Goal: Information Seeking & Learning: Get advice/opinions

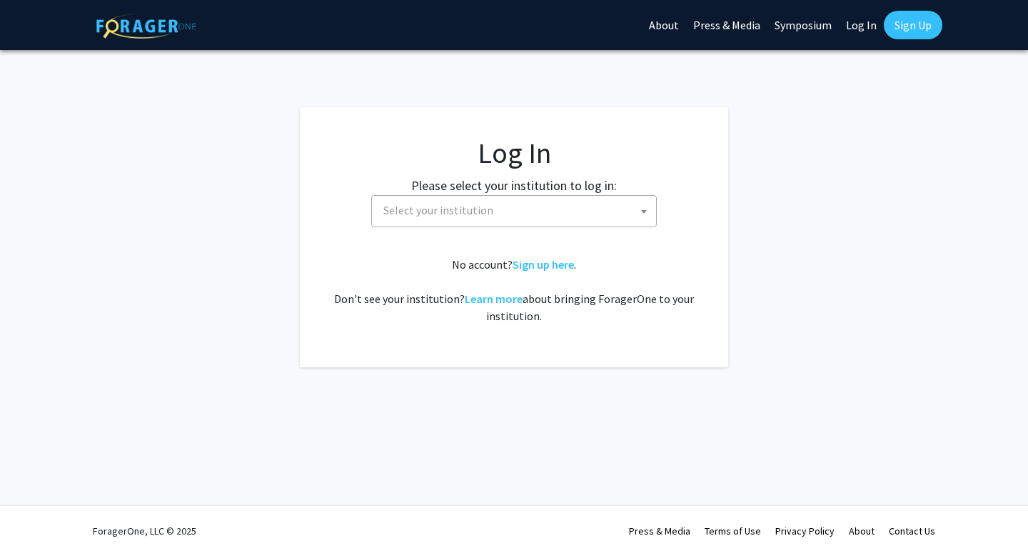
select select
click at [476, 206] on span "Select your institution" at bounding box center [439, 210] width 110 height 14
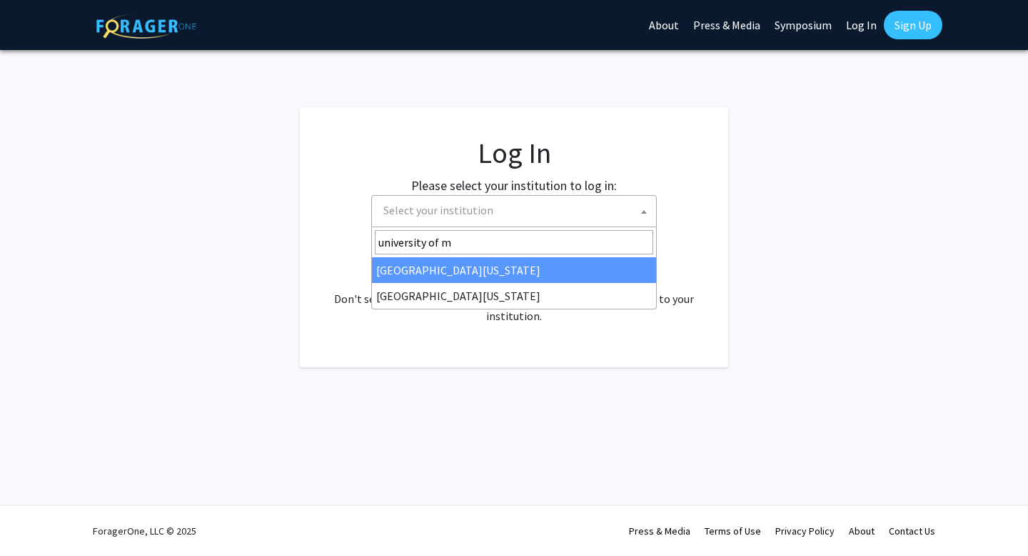
type input "university of m"
select select "31"
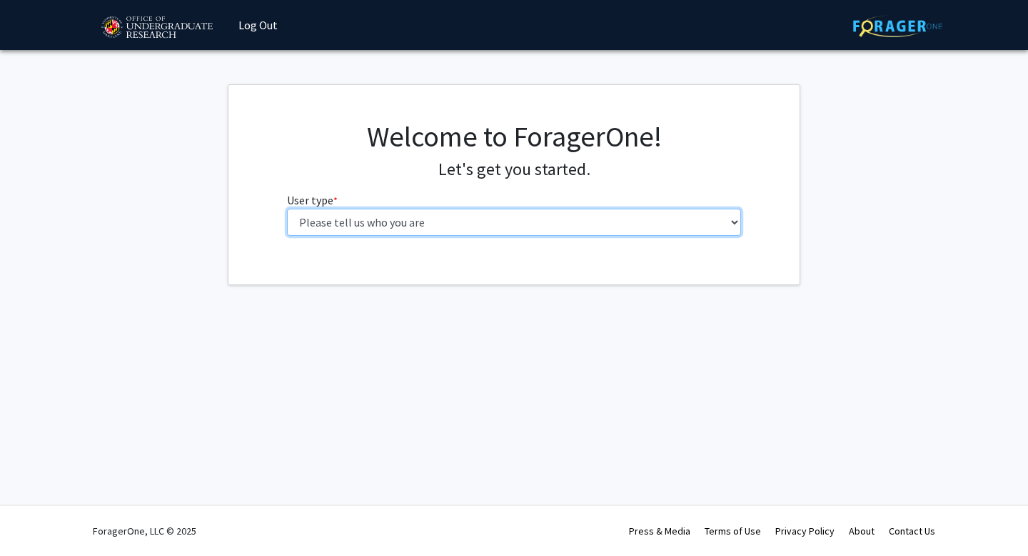
click at [376, 224] on select "Please tell us who you are Undergraduate Student Master's Student Doctoral Cand…" at bounding box center [514, 222] width 455 height 27
click at [346, 221] on select "Please tell us who you are Undergraduate Student Master's Student Doctoral Cand…" at bounding box center [514, 222] width 455 height 27
select select "1: undergrad"
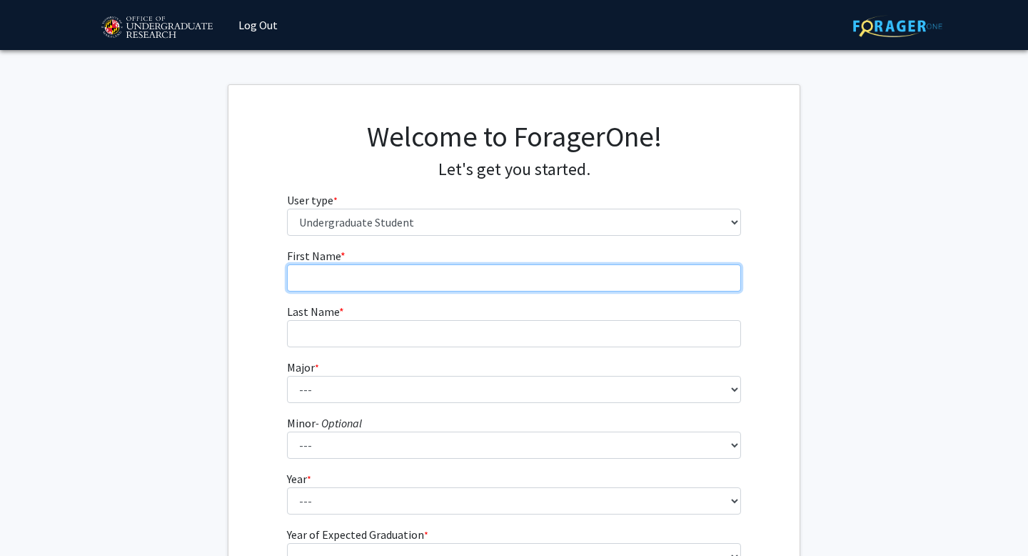
click at [357, 284] on input "First Name * required" at bounding box center [514, 277] width 455 height 27
type input "Orlane"
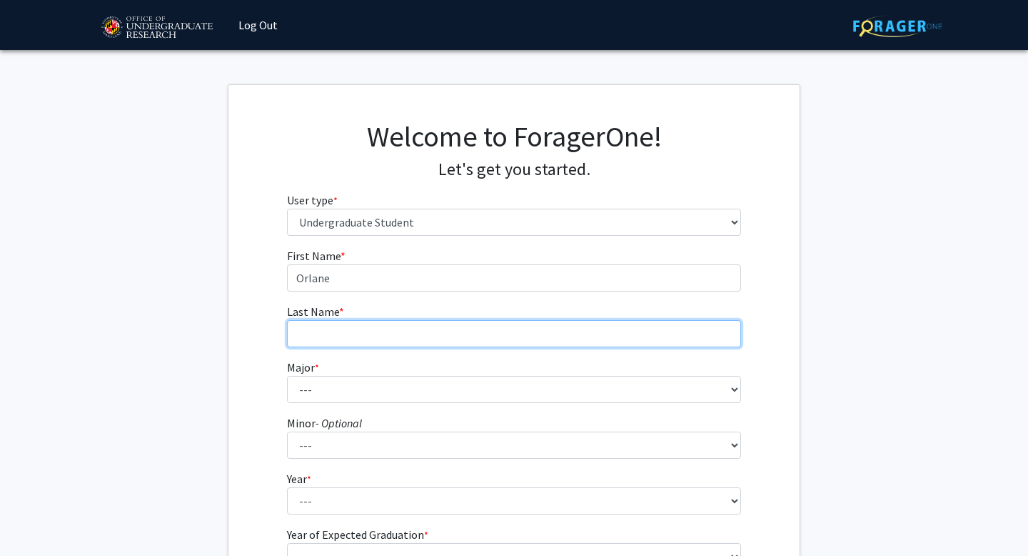
click at [336, 321] on input "Last Name * required" at bounding box center [514, 333] width 455 height 27
type input "[PERSON_NAME]"
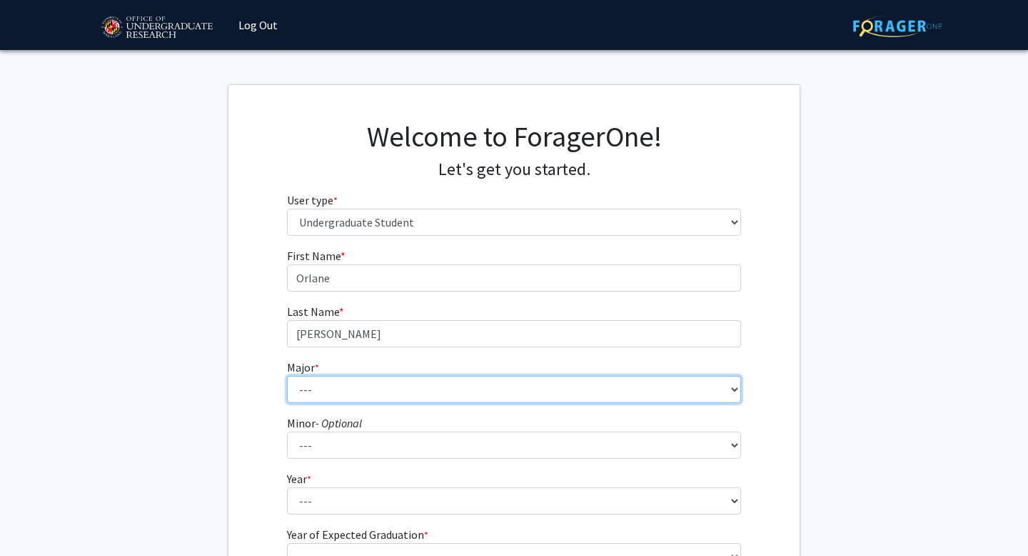
click at [316, 393] on select "--- Accounting Aerospace Engineering African American and Africana Studies Agri…" at bounding box center [514, 389] width 455 height 27
select select "17: 2318"
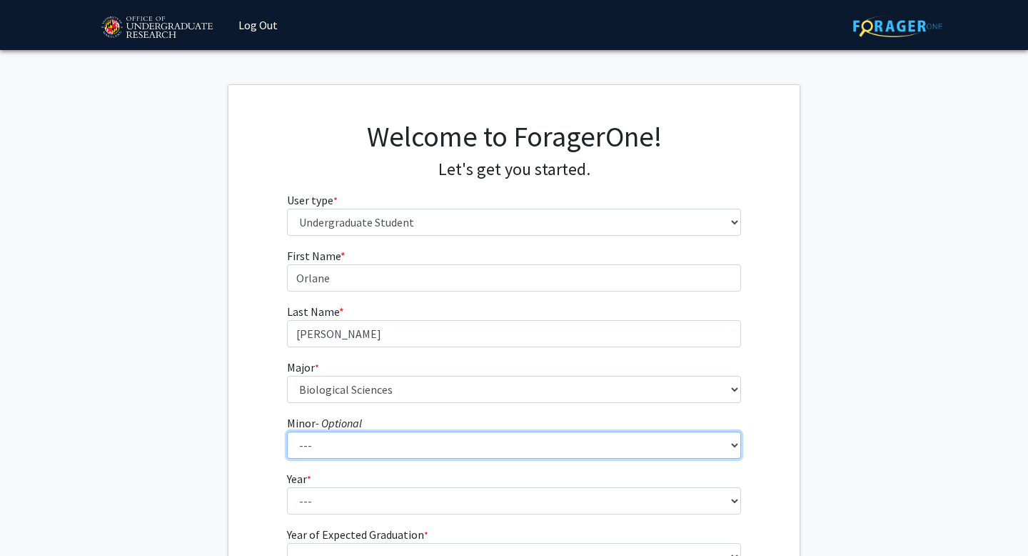
click at [379, 449] on select "--- Actuarial Mathematics Advanced Cybersecurity Experience for Students Africa…" at bounding box center [514, 444] width 455 height 27
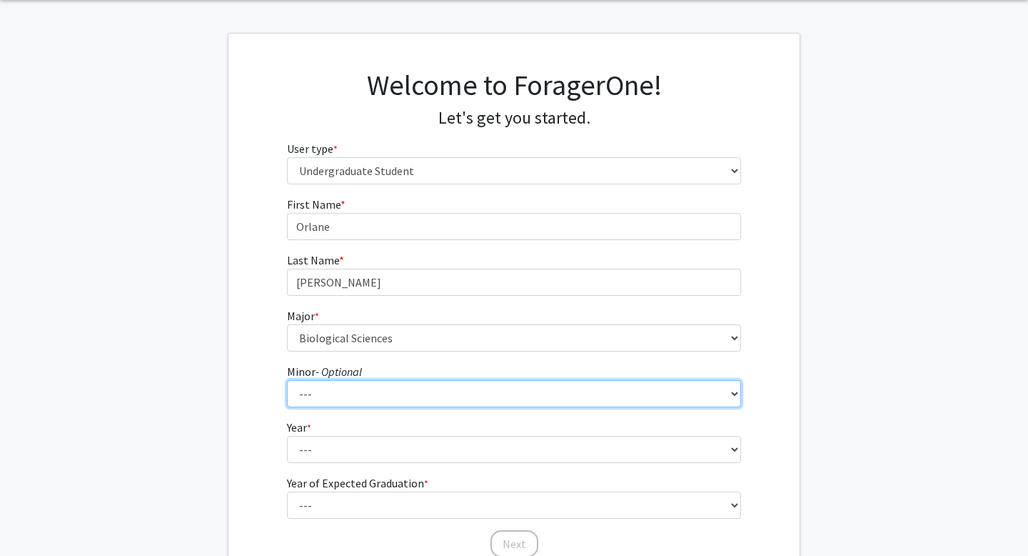
scroll to position [89, 0]
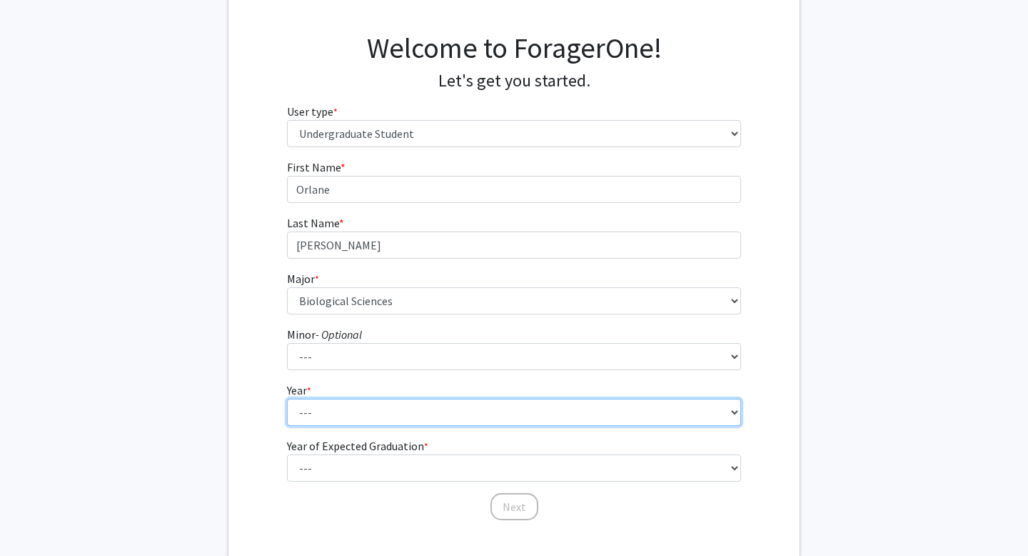
click at [344, 401] on select "--- First-year Sophomore Junior Senior Postbaccalaureate Certificate" at bounding box center [514, 412] width 455 height 27
click at [311, 416] on select "--- First-year Sophomore Junior Senior Postbaccalaureate Certificate" at bounding box center [514, 412] width 455 height 27
select select "1: first-year"
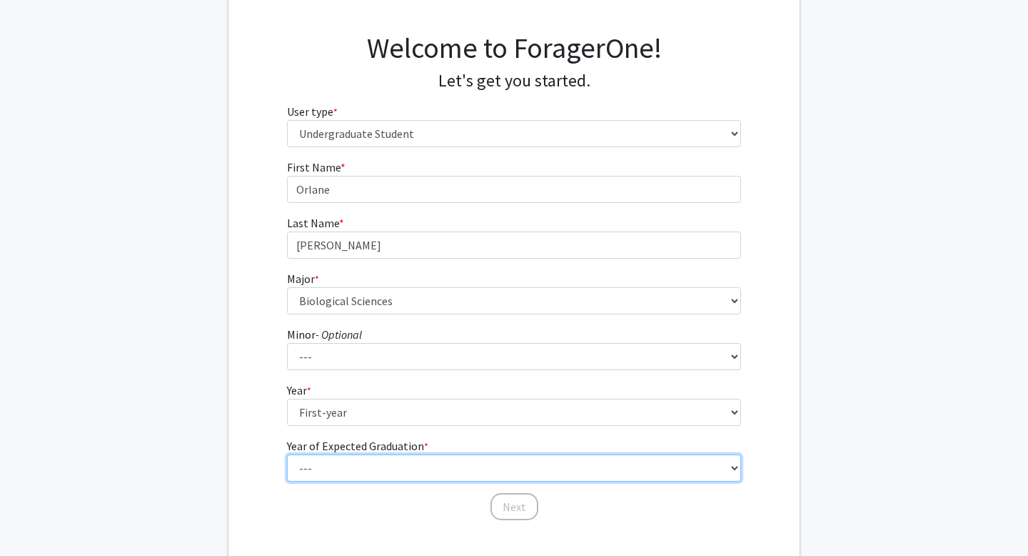
click at [346, 466] on select "--- 2025 2026 2027 2028 2029 2030 2031 2032 2033 2034" at bounding box center [514, 467] width 455 height 27
select select "4: 2028"
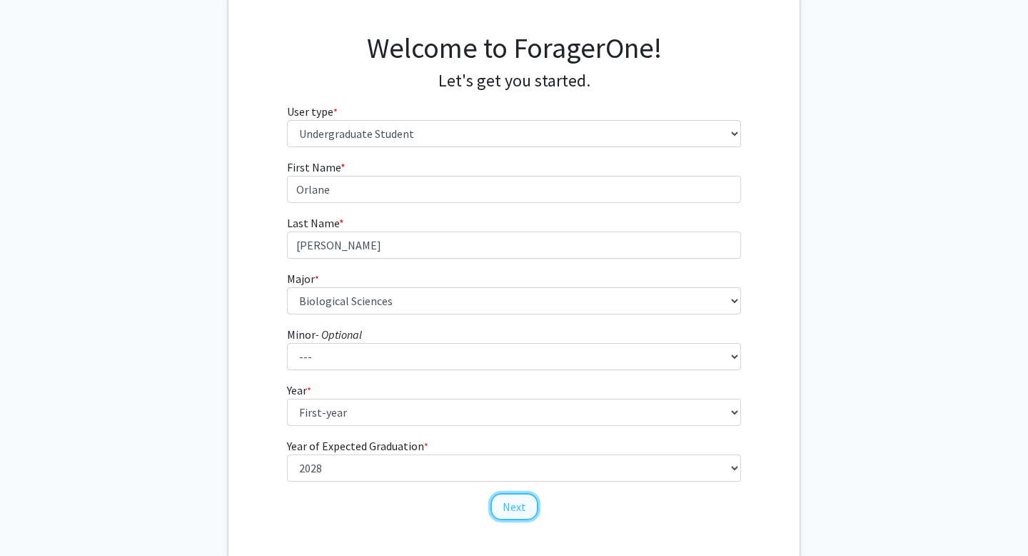
click at [523, 509] on button "Next" at bounding box center [515, 506] width 48 height 27
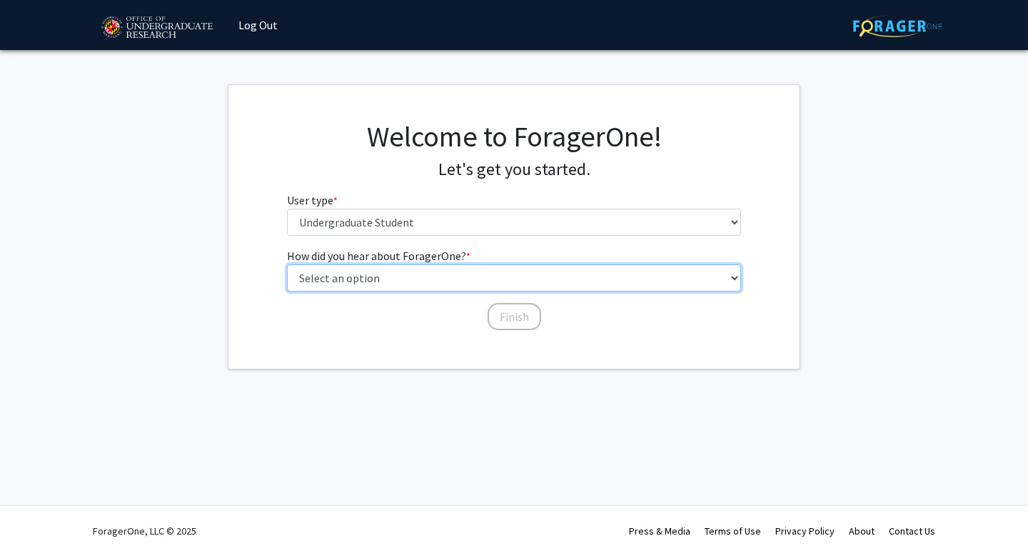
click at [381, 283] on select "Select an option Peer/student recommendation Faculty/staff recommendation Unive…" at bounding box center [514, 277] width 455 height 27
select select "1: peer_recommendation"
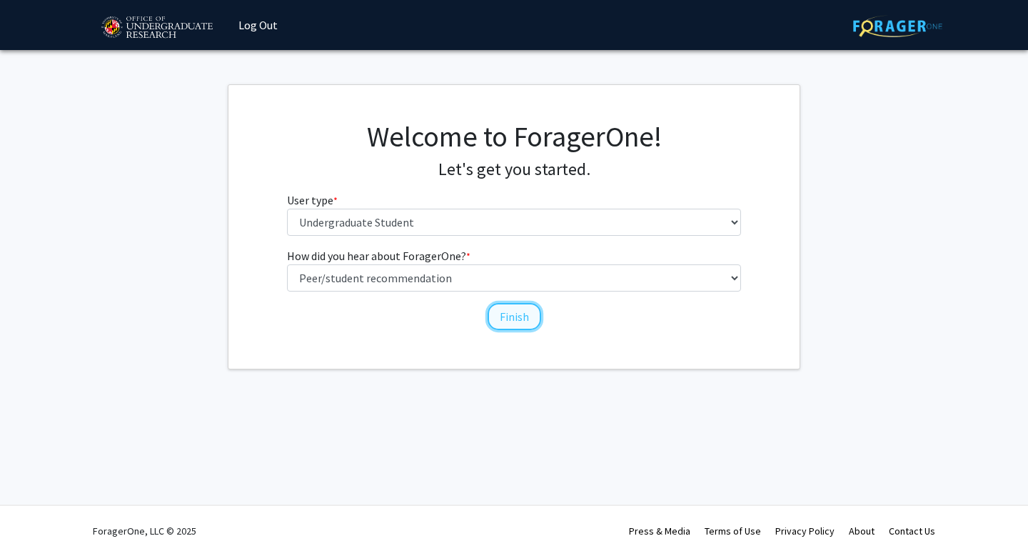
click at [525, 320] on button "Finish" at bounding box center [515, 316] width 54 height 27
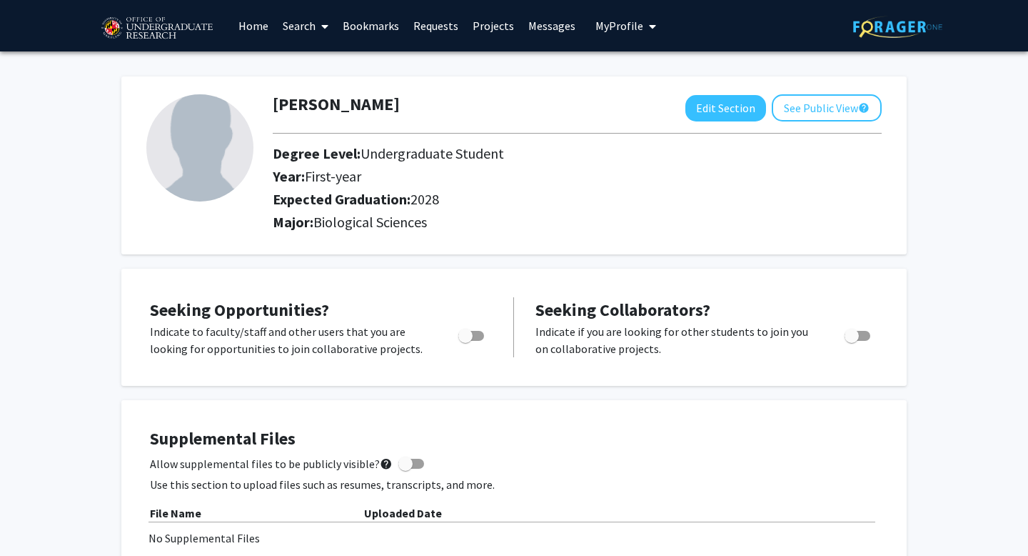
click at [301, 24] on link "Search" at bounding box center [306, 26] width 60 height 50
click at [335, 71] on span "Faculty/Staff" at bounding box center [328, 65] width 105 height 29
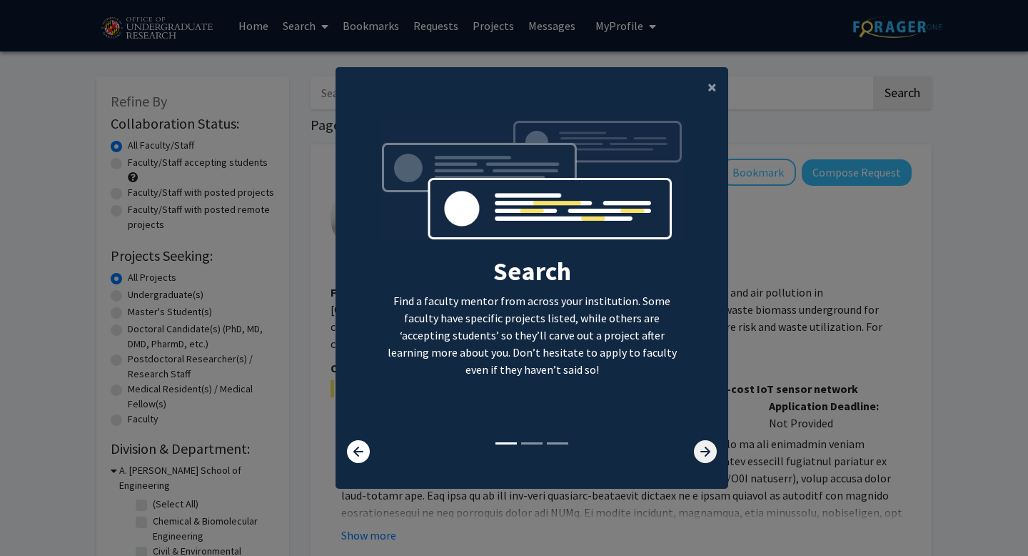
click at [709, 455] on icon at bounding box center [705, 451] width 23 height 23
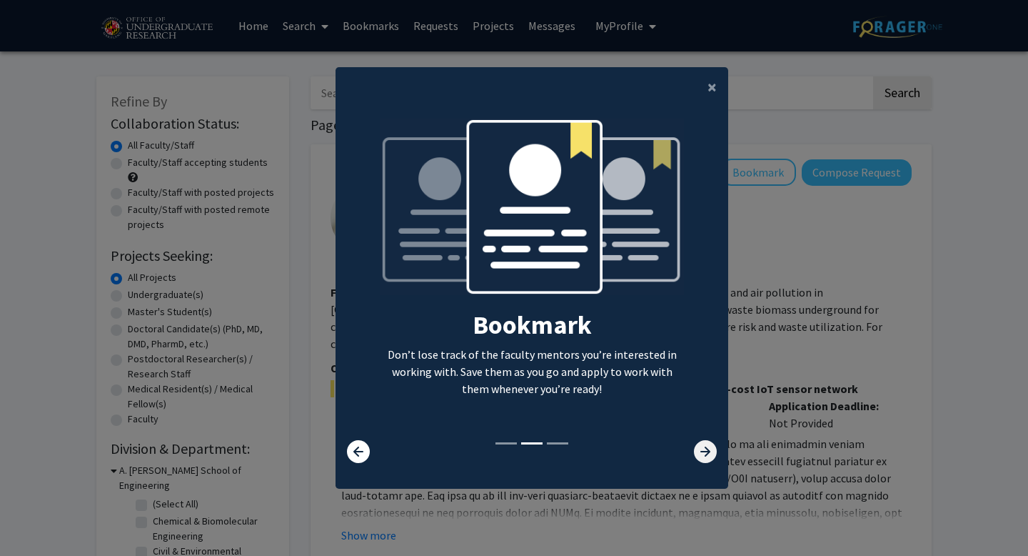
click at [709, 455] on icon at bounding box center [705, 451] width 23 height 23
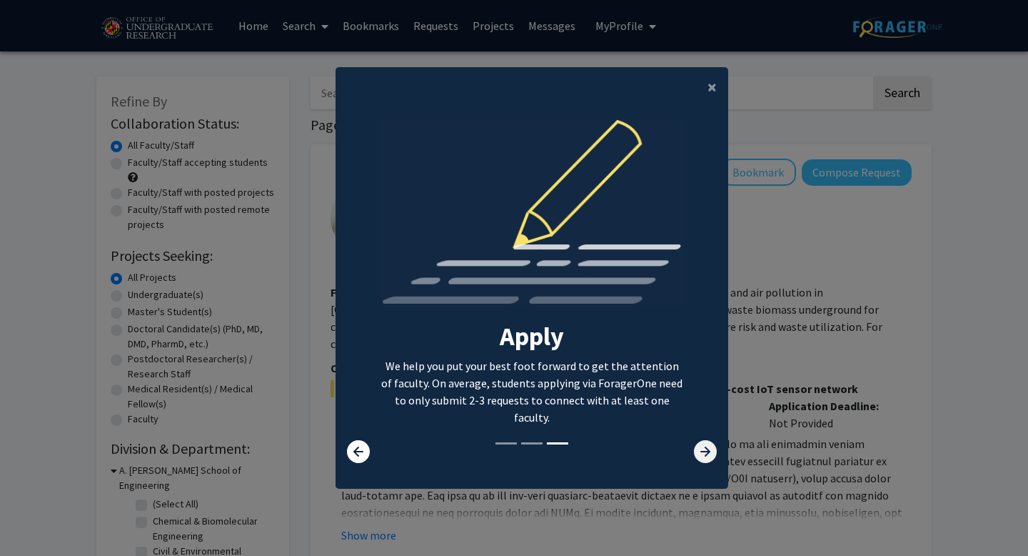
click at [709, 455] on icon at bounding box center [705, 451] width 23 height 23
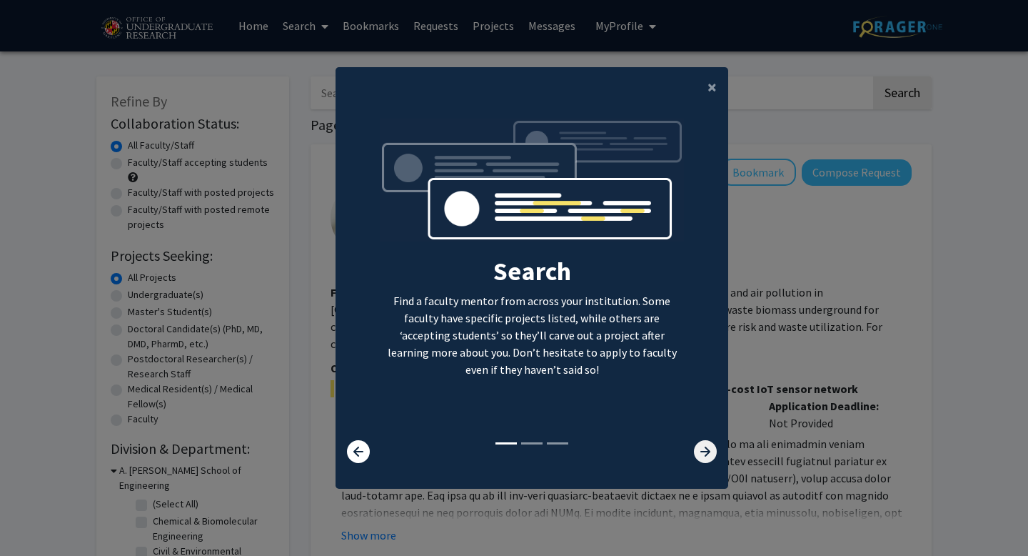
click at [709, 455] on icon at bounding box center [705, 451] width 23 height 23
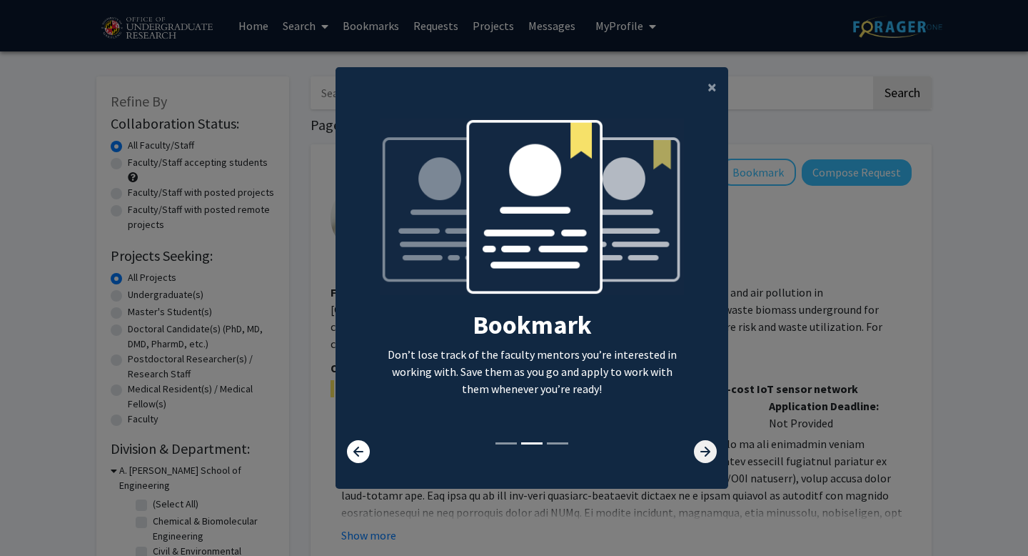
click at [709, 455] on icon at bounding box center [705, 451] width 23 height 23
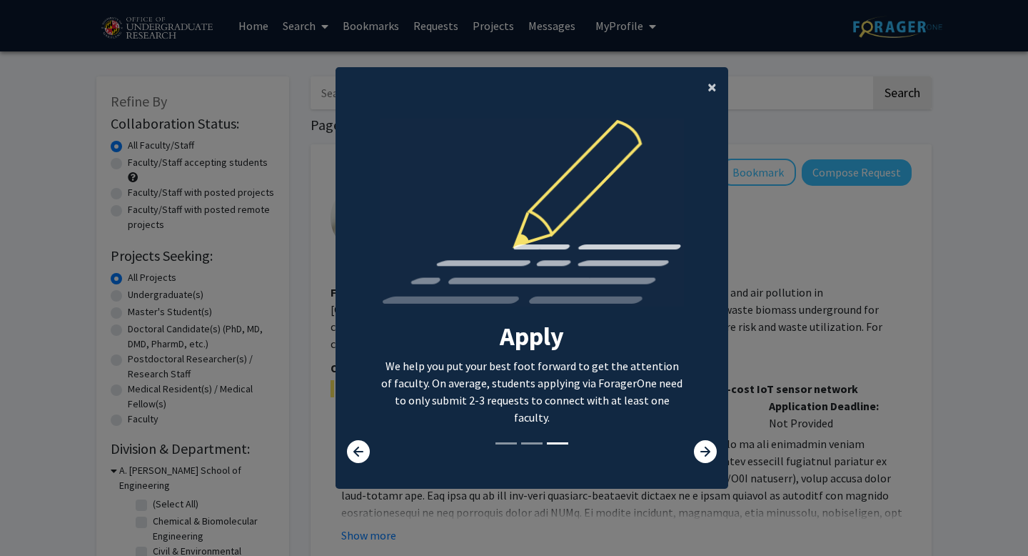
click at [711, 93] on span "×" at bounding box center [712, 87] width 9 height 22
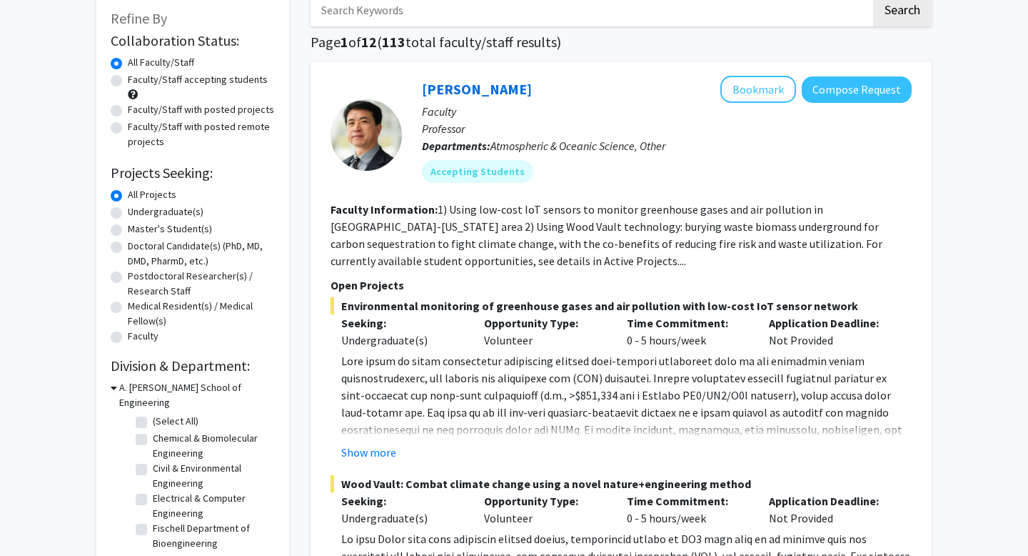
scroll to position [89, 0]
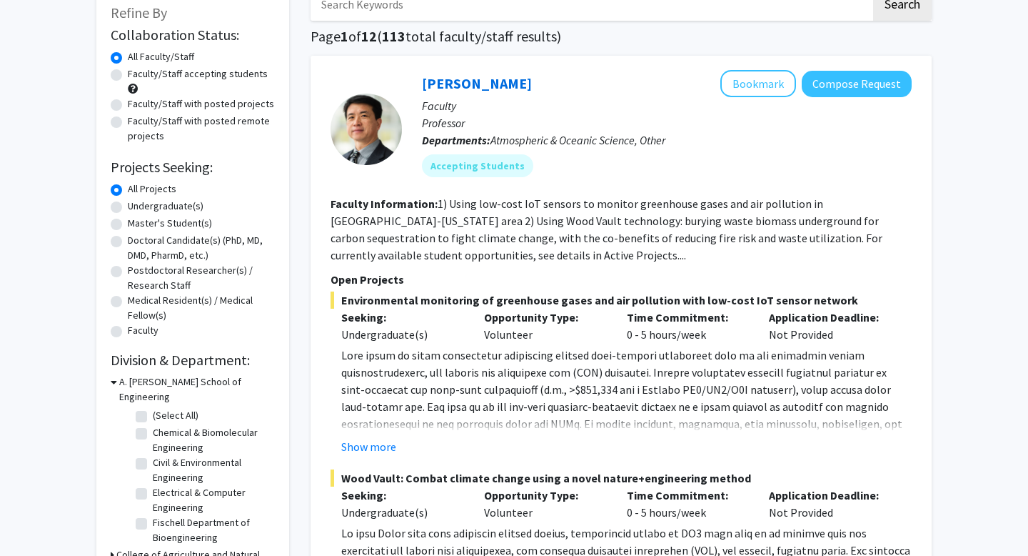
click at [128, 74] on label "Faculty/Staff accepting students" at bounding box center [198, 73] width 140 height 15
click at [128, 74] on input "Faculty/Staff accepting students" at bounding box center [132, 70] width 9 height 9
radio input "true"
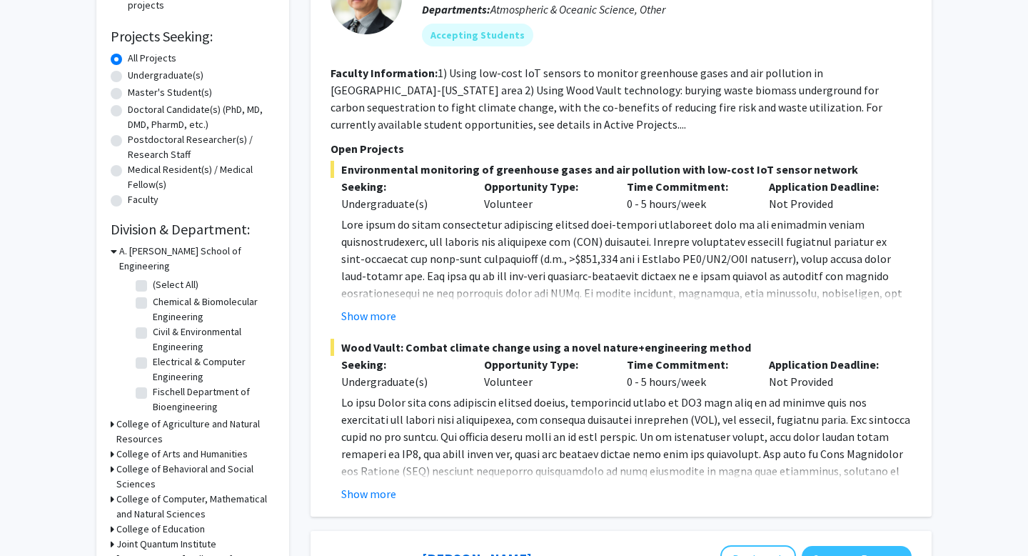
scroll to position [220, 0]
click at [114, 250] on icon at bounding box center [114, 250] width 6 height 15
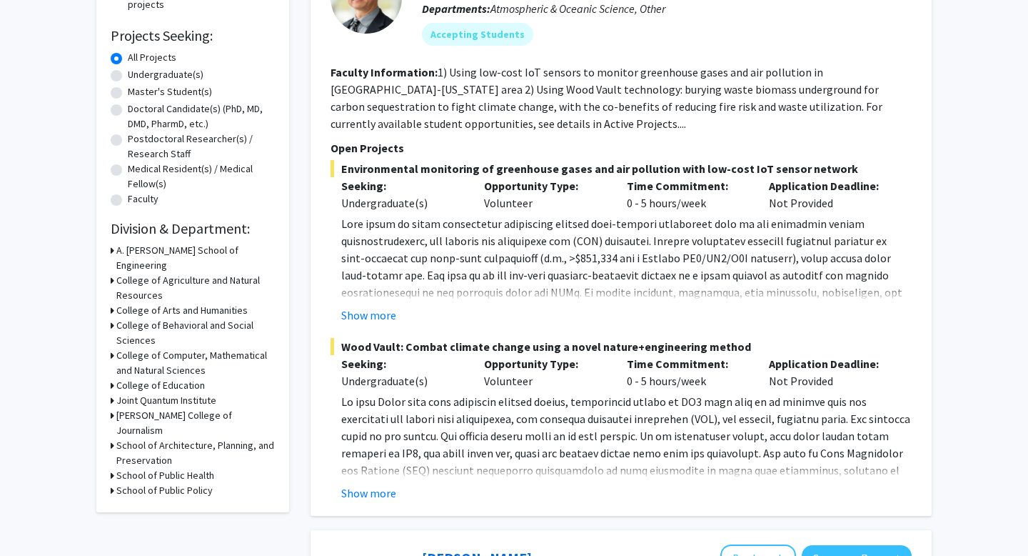
click at [111, 348] on icon at bounding box center [113, 355] width 4 height 15
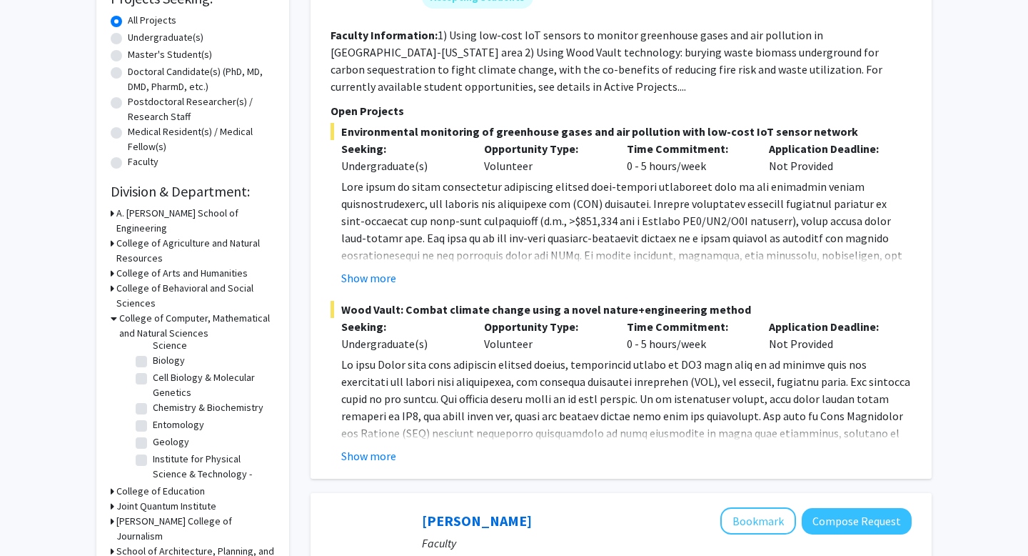
scroll to position [59, 0]
click at [153, 367] on label "Cell Biology & Molecular Genetics" at bounding box center [212, 382] width 119 height 30
click at [153, 367] on input "Cell Biology & Molecular Genetics" at bounding box center [157, 371] width 9 height 9
checkbox input "true"
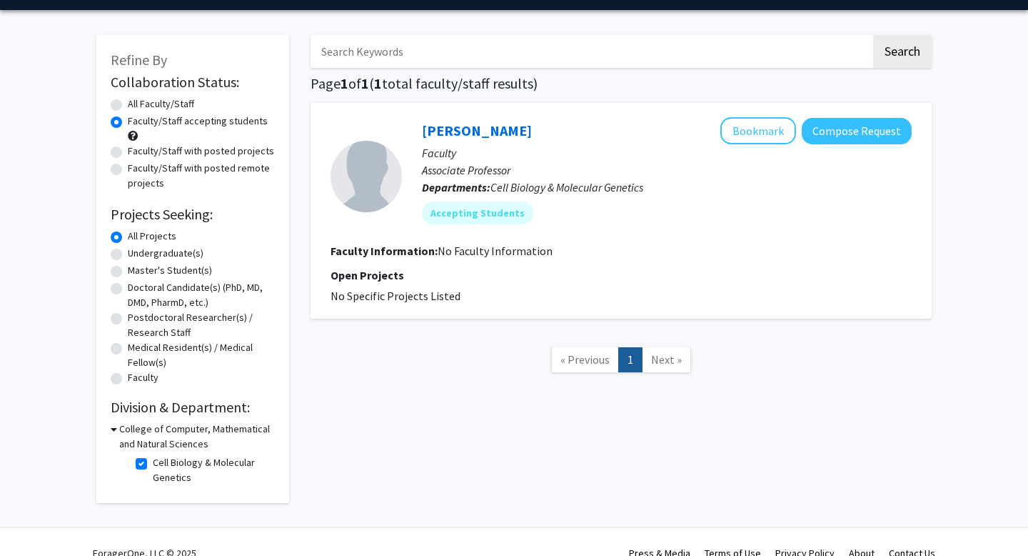
scroll to position [41, 0]
